Goal: Use online tool/utility: Utilize a website feature to perform a specific function

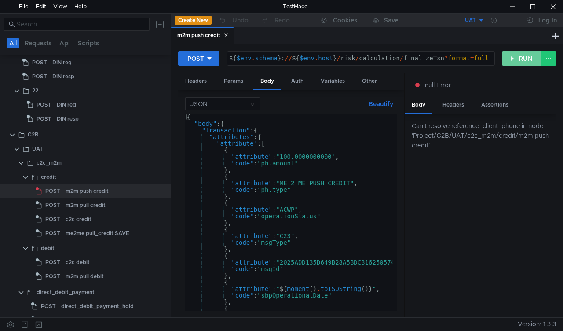
click at [506, 56] on button "RUN" at bounding box center [521, 58] width 39 height 14
click at [506, 59] on button "RUN" at bounding box center [521, 58] width 39 height 14
click at [477, 20] on button "UAT" at bounding box center [453, 20] width 61 height 14
click at [448, 51] on li "UAT" at bounding box center [453, 53] width 61 height 14
click at [528, 57] on button "RUN" at bounding box center [521, 58] width 39 height 14
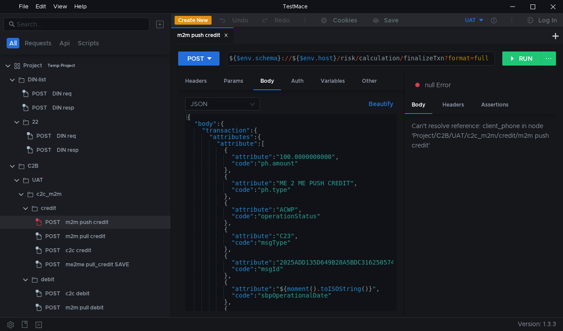
click at [161, 29] on button at bounding box center [160, 24] width 14 height 14
click at [143, 47] on div at bounding box center [281, 165] width 563 height 331
click at [8, 322] on button at bounding box center [11, 323] width 14 height 13
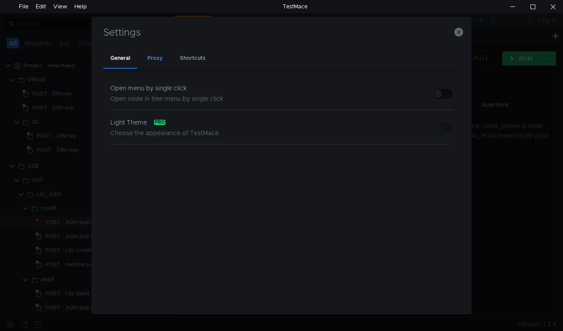
click at [153, 58] on div "Proxy" at bounding box center [154, 58] width 29 height 20
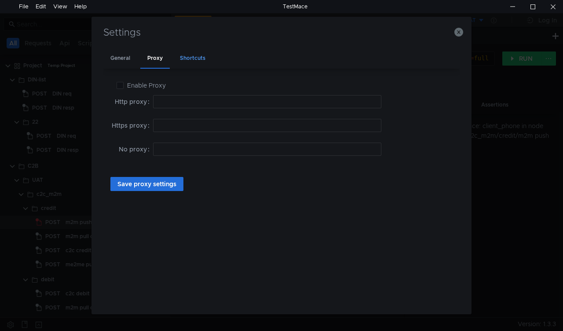
click at [195, 56] on div "Shortcuts" at bounding box center [193, 58] width 40 height 20
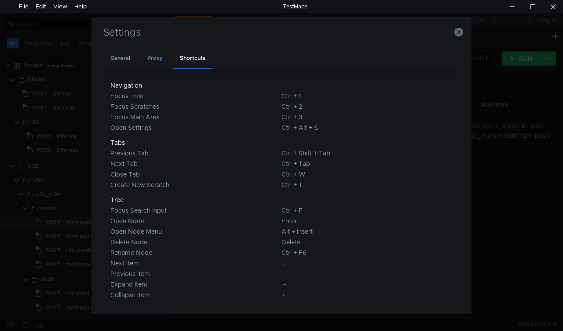
click at [154, 60] on div "Proxy" at bounding box center [154, 58] width 29 height 20
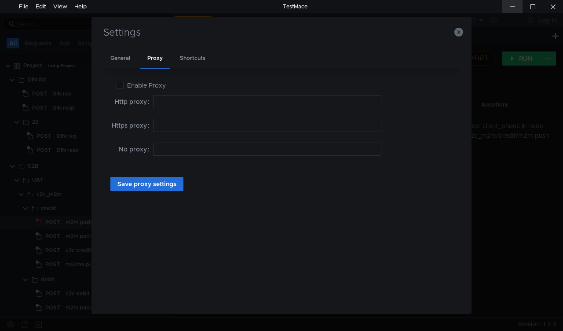
click at [513, 8] on div at bounding box center [512, 6] width 20 height 13
click at [199, 61] on div "Shortcuts" at bounding box center [193, 58] width 40 height 20
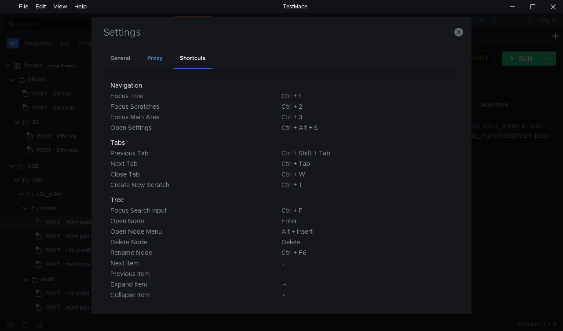
click at [158, 55] on div "Proxy" at bounding box center [154, 58] width 29 height 20
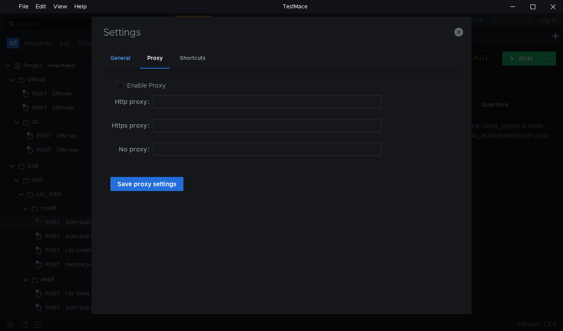
click at [119, 57] on div "General" at bounding box center [120, 58] width 34 height 20
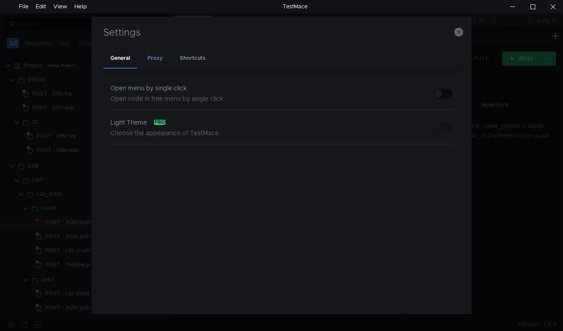
click at [152, 56] on div "Proxy" at bounding box center [154, 58] width 29 height 20
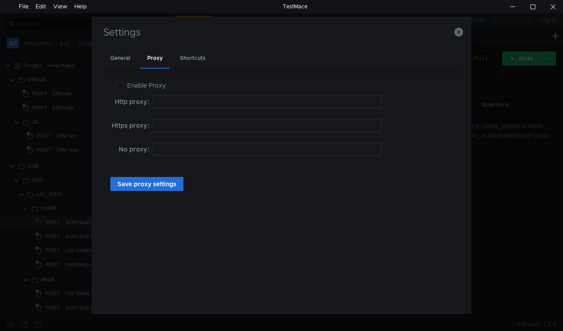
click at [124, 84] on span "Enable Proxy" at bounding box center [147, 85] width 46 height 8
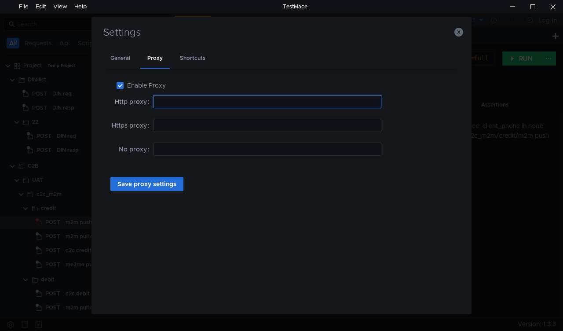
click at [169, 97] on input at bounding box center [267, 101] width 228 height 13
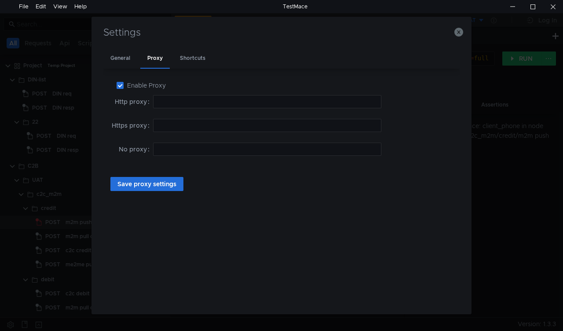
click at [122, 83] on input "Enable Proxy" at bounding box center [120, 85] width 7 height 7
checkbox input "false"
click at [176, 104] on input at bounding box center [267, 101] width 228 height 13
click at [460, 33] on icon "button" at bounding box center [458, 32] width 9 height 9
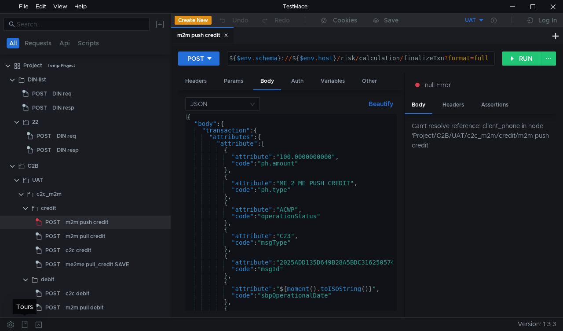
click at [25, 321] on icon at bounding box center [25, 324] width 6 height 7
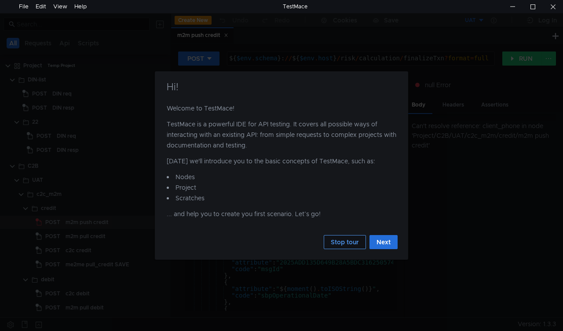
click at [350, 240] on button "Stop tour" at bounding box center [345, 242] width 42 height 14
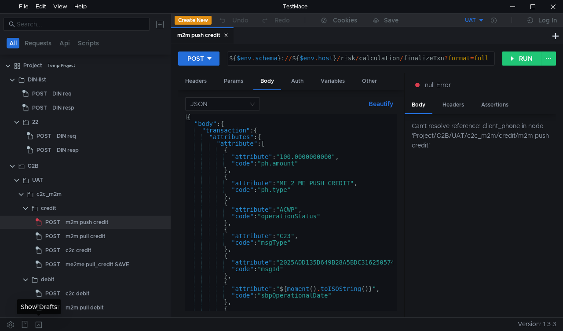
click at [38, 324] on button at bounding box center [39, 323] width 14 height 13
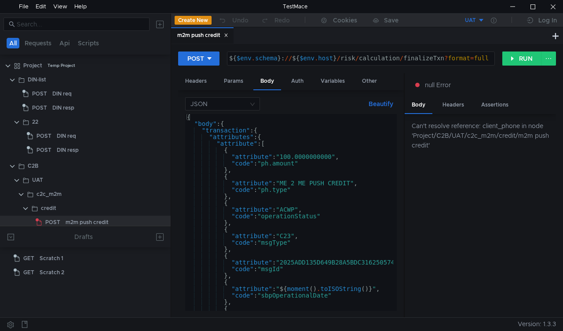
click at [38, 324] on div at bounding box center [261, 323] width 514 height 13
click at [135, 171] on div "С2B" at bounding box center [87, 165] width 118 height 13
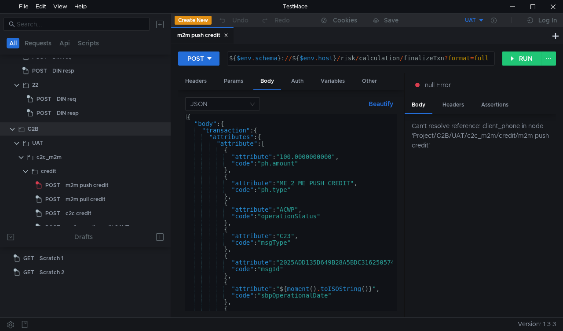
scroll to position [88, 0]
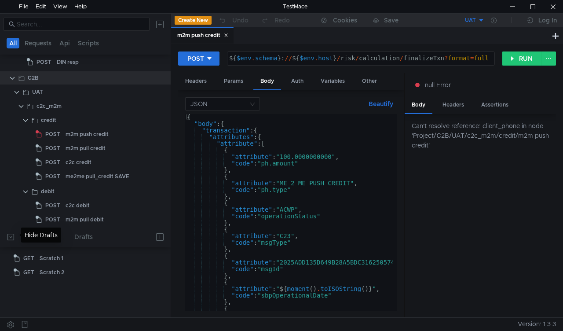
click at [9, 238] on button at bounding box center [11, 236] width 14 height 14
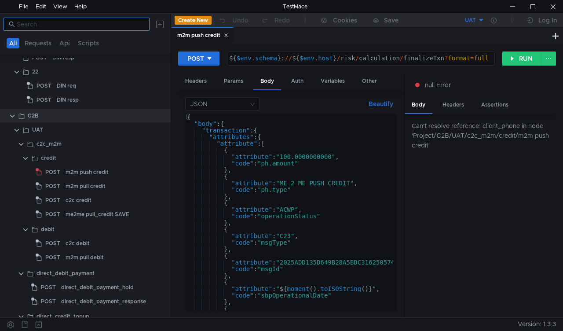
scroll to position [0, 0]
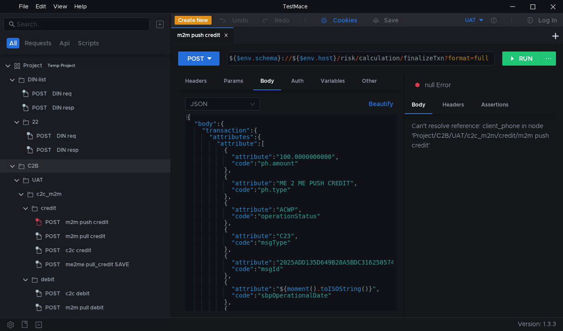
click at [345, 21] on div "Cookies" at bounding box center [345, 20] width 24 height 11
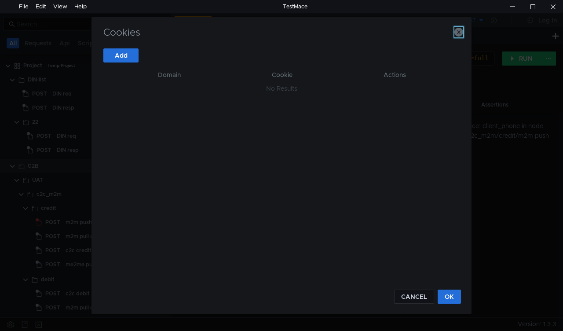
click at [459, 32] on icon "button" at bounding box center [458, 32] width 9 height 9
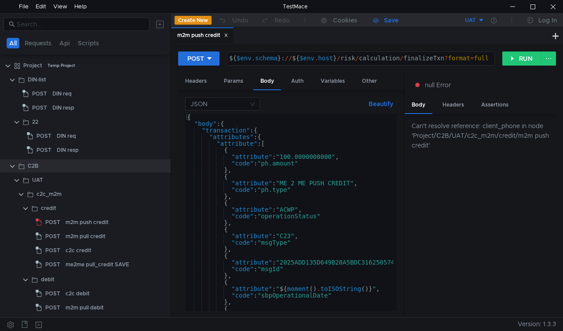
click at [388, 20] on div "Save" at bounding box center [391, 20] width 15 height 6
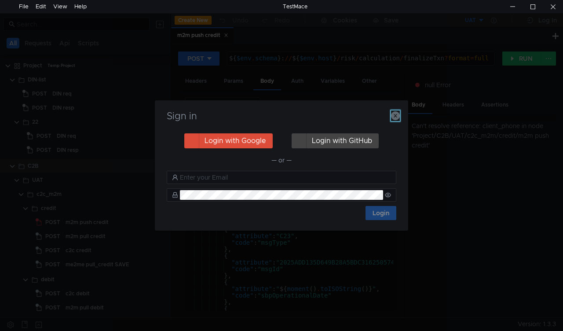
click at [397, 114] on icon "button" at bounding box center [395, 115] width 9 height 9
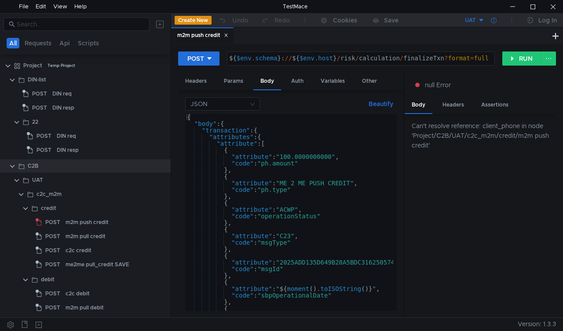
click at [493, 22] on icon at bounding box center [494, 21] width 6 height 6
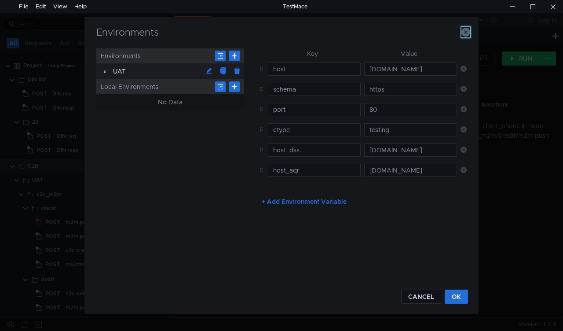
click at [464, 30] on icon "button" at bounding box center [465, 32] width 9 height 9
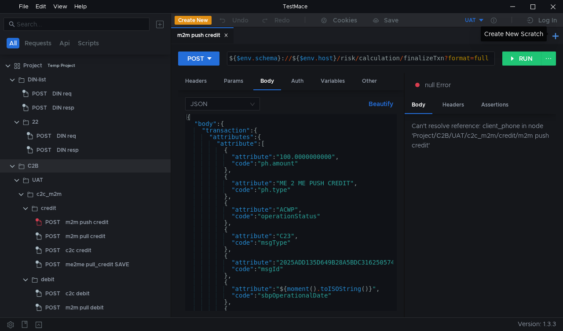
click at [552, 36] on button at bounding box center [555, 35] width 11 height 11
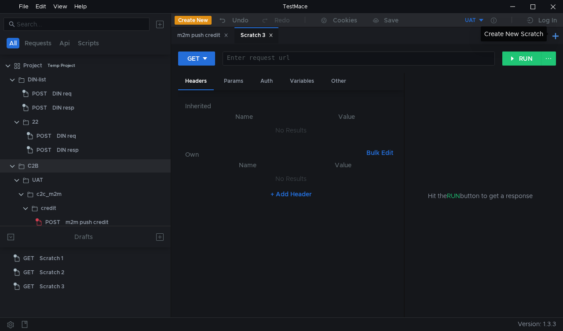
click at [555, 38] on button at bounding box center [555, 35] width 11 height 11
click at [555, 35] on button at bounding box center [555, 35] width 11 height 11
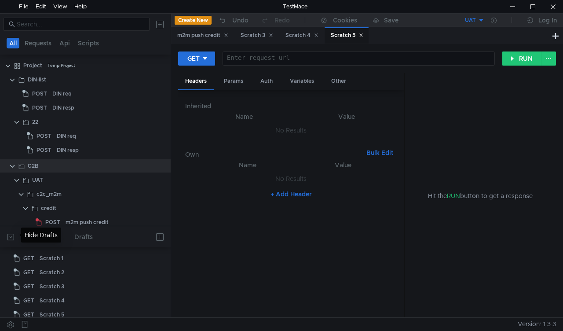
click at [5, 236] on button at bounding box center [11, 236] width 14 height 14
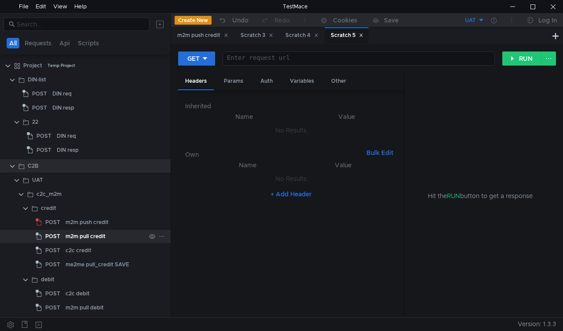
click at [60, 230] on div "POST" at bounding box center [49, 235] width 27 height 13
click at [363, 35] on icon at bounding box center [361, 35] width 4 height 4
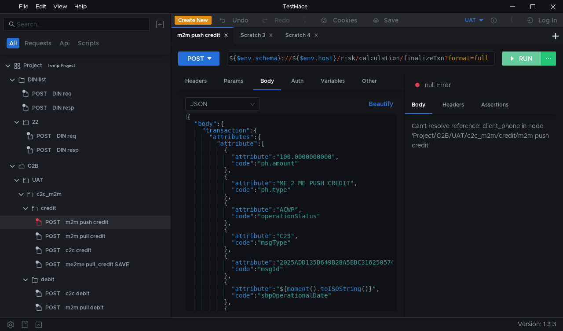
click at [522, 55] on button "RUN" at bounding box center [521, 58] width 39 height 14
click at [516, 56] on button "RUN" at bounding box center [521, 58] width 39 height 14
click at [513, 4] on div at bounding box center [512, 6] width 20 height 13
